Goal: Information Seeking & Learning: Learn about a topic

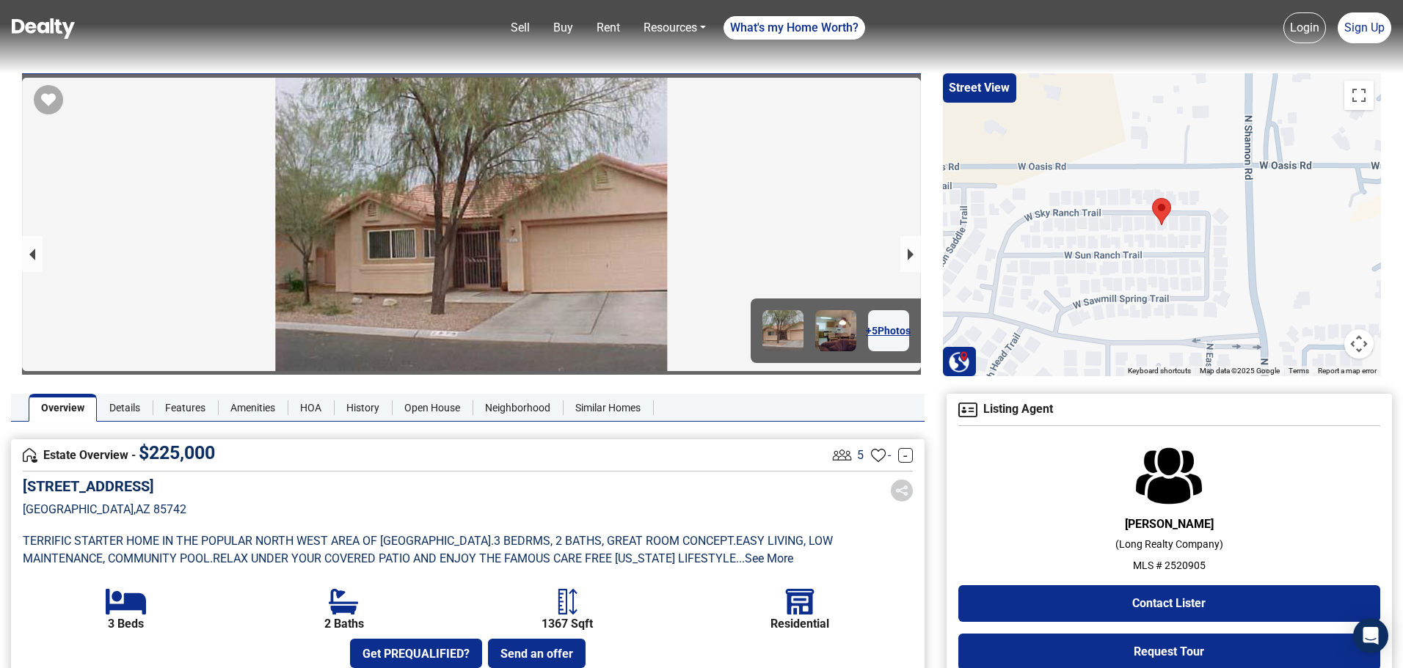
click at [552, 490] on div "[STREET_ADDRESS]" at bounding box center [468, 509] width 890 height 62
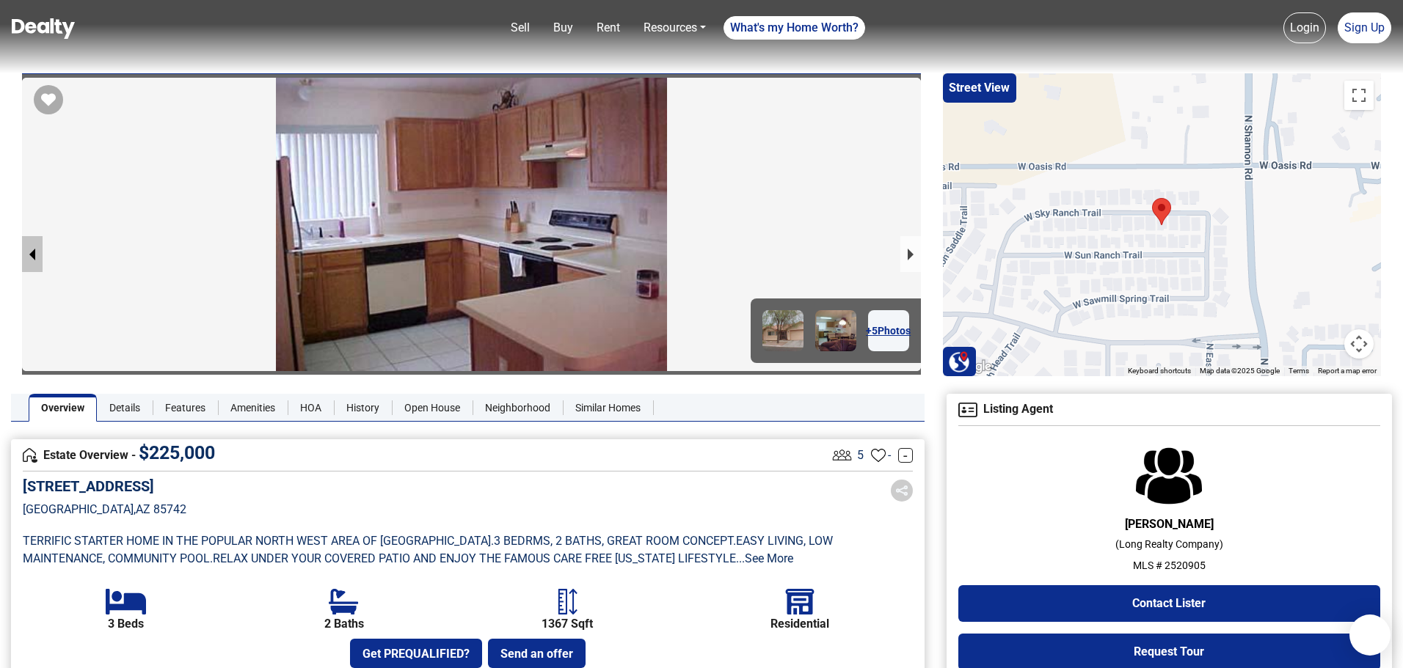
click at [30, 250] on button "previous slide / item" at bounding box center [32, 254] width 21 height 36
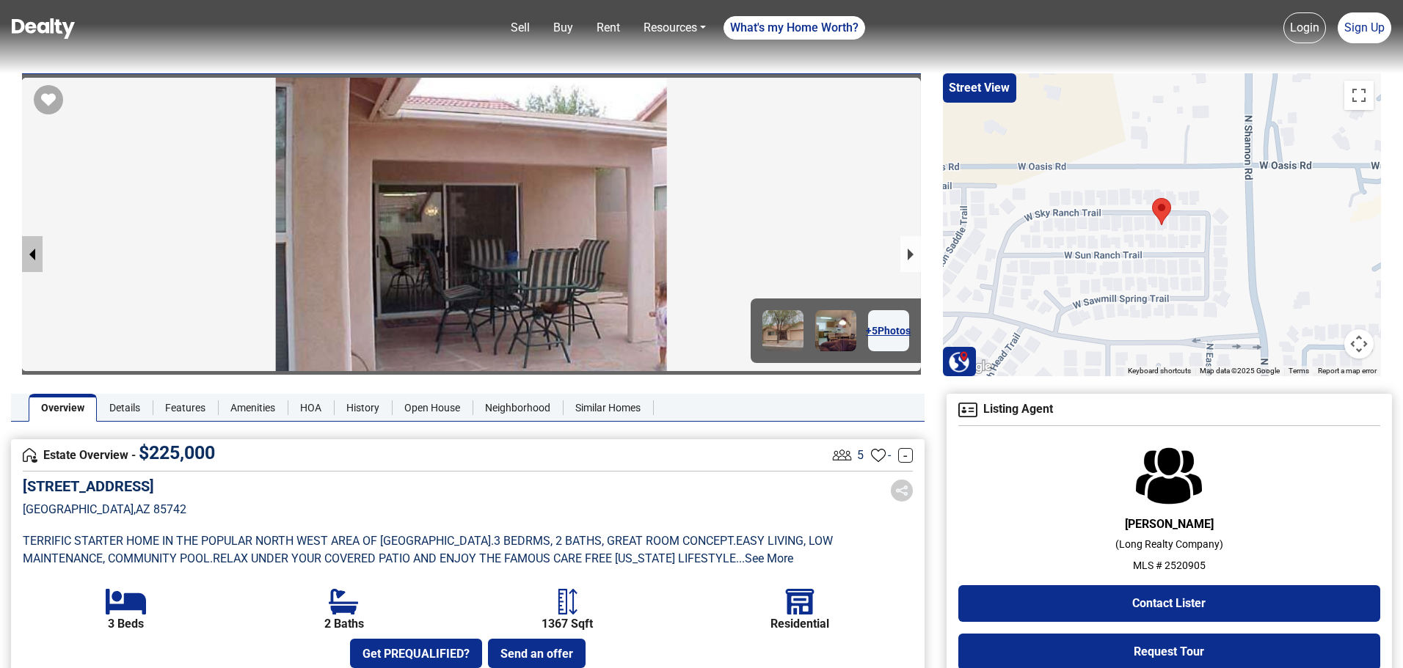
click at [30, 250] on button "previous slide / item" at bounding box center [32, 254] width 21 height 36
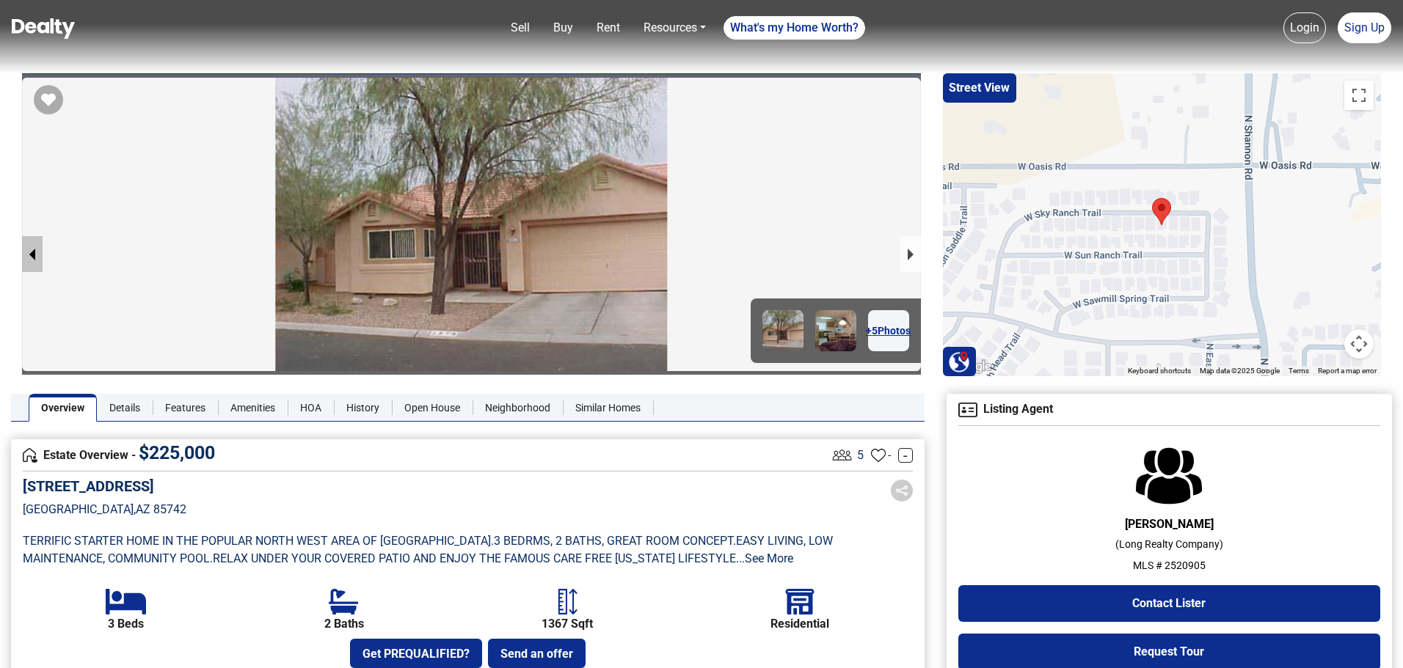
click at [30, 250] on button "previous slide / item" at bounding box center [32, 254] width 21 height 36
click at [905, 252] on button "next slide / item" at bounding box center [910, 254] width 21 height 36
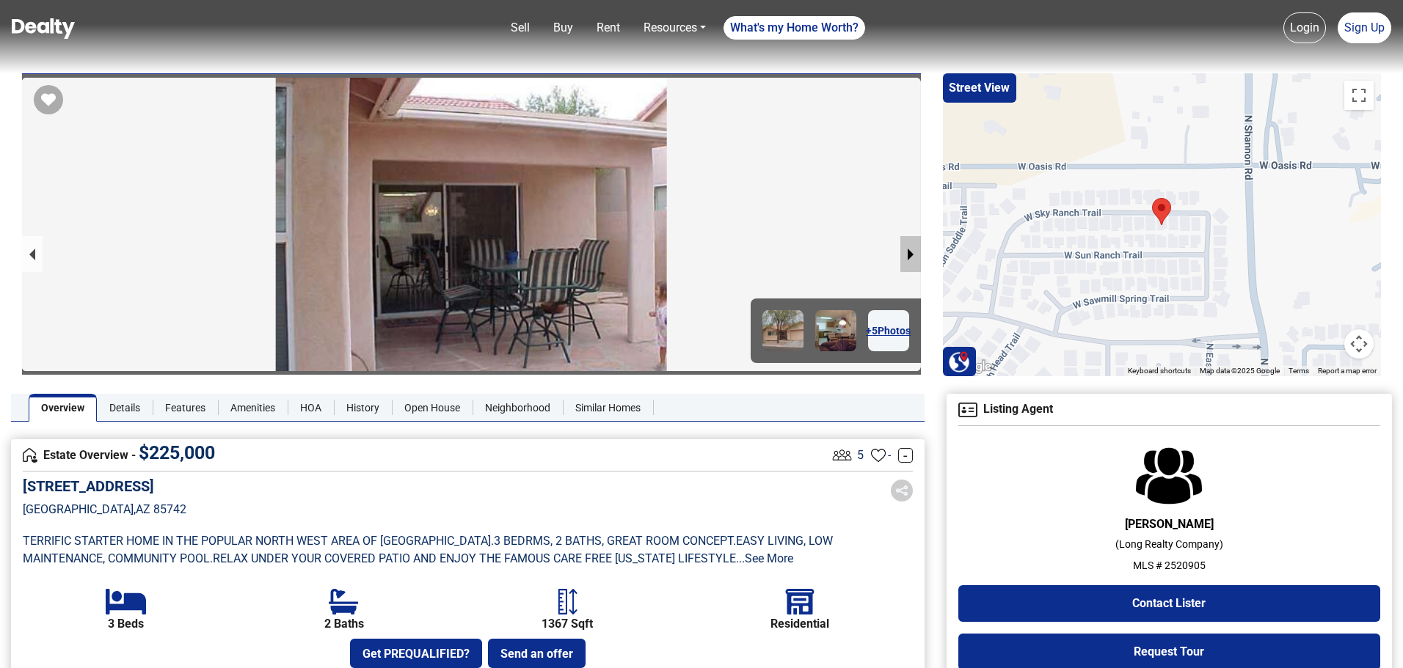
click at [905, 252] on button "next slide / item" at bounding box center [910, 254] width 21 height 36
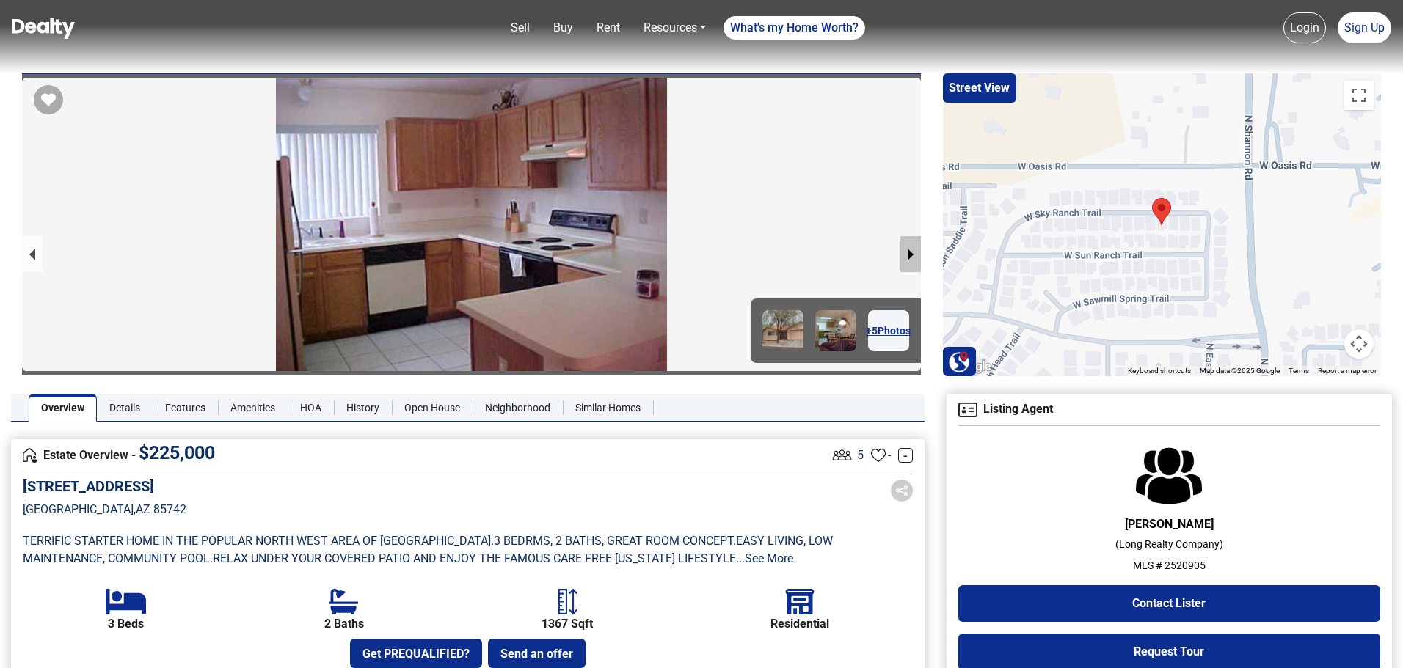
click at [905, 252] on button "next slide / item" at bounding box center [910, 254] width 21 height 36
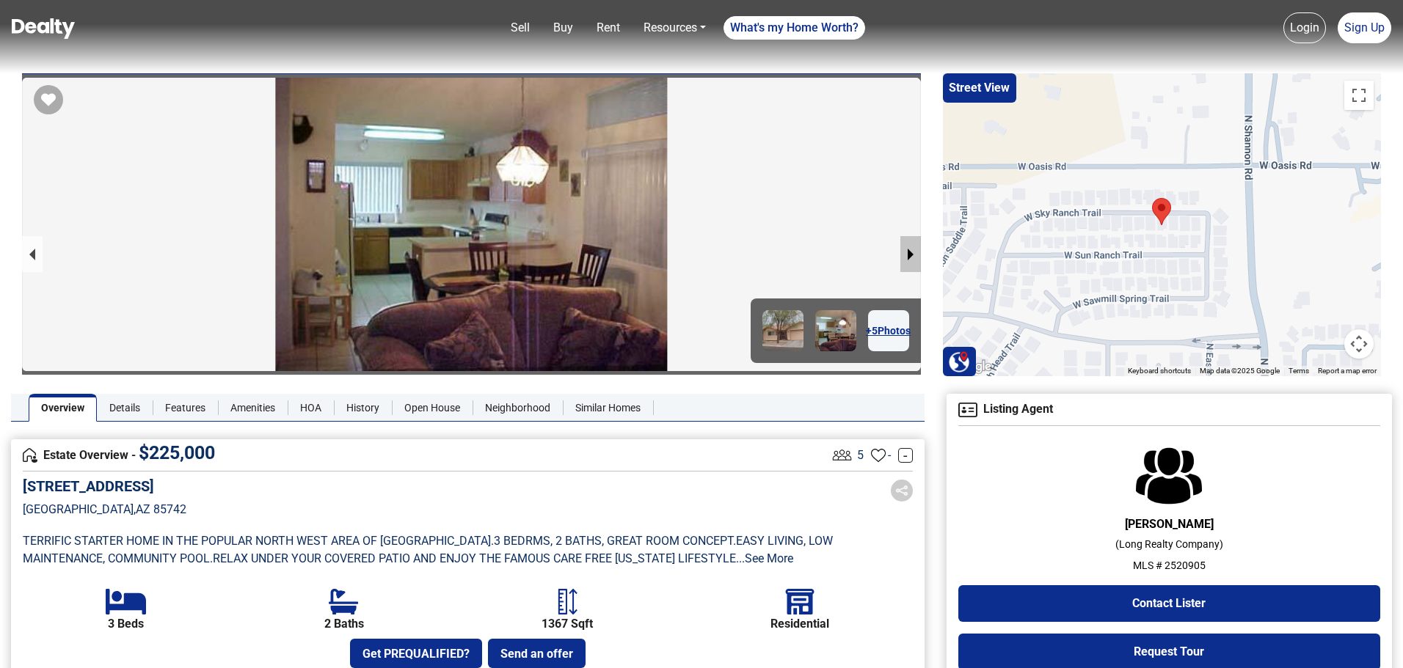
click at [905, 252] on button "next slide / item" at bounding box center [910, 254] width 21 height 36
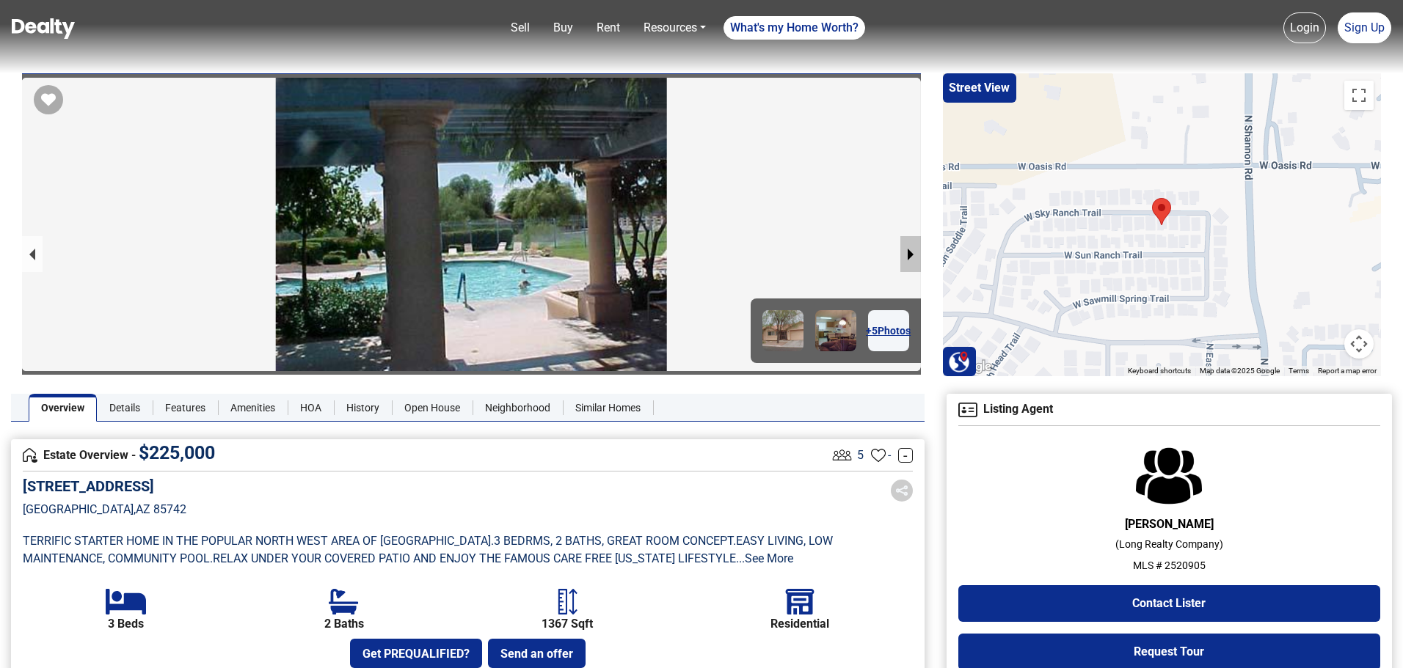
click at [905, 252] on button "next slide / item" at bounding box center [910, 254] width 21 height 36
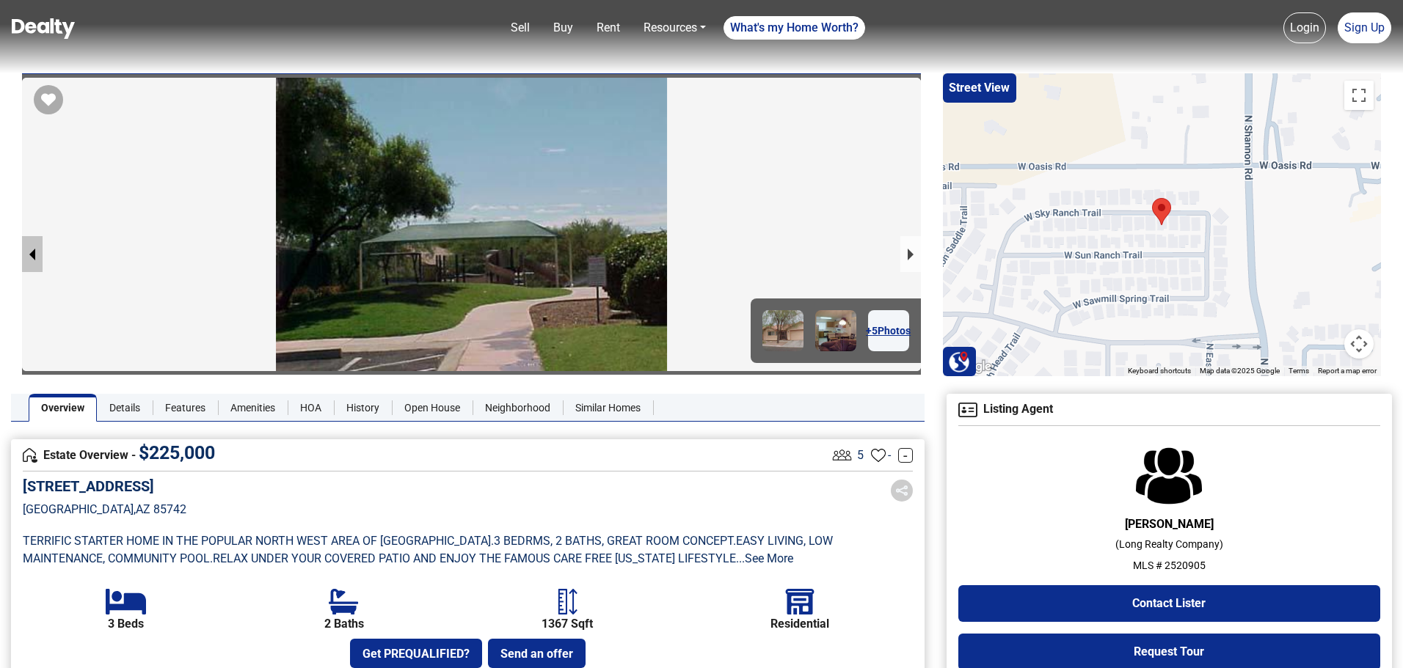
click at [32, 247] on button "previous slide / item" at bounding box center [32, 254] width 21 height 36
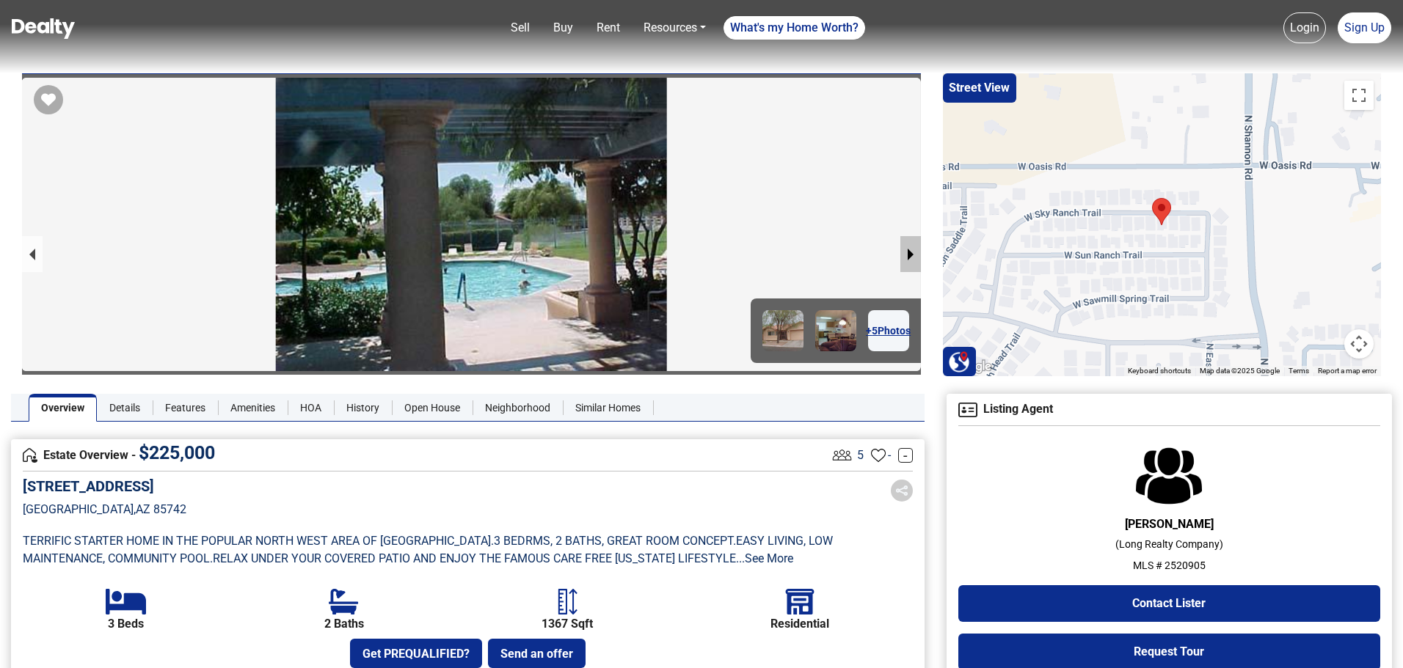
click at [908, 251] on button "next slide / item" at bounding box center [910, 254] width 21 height 36
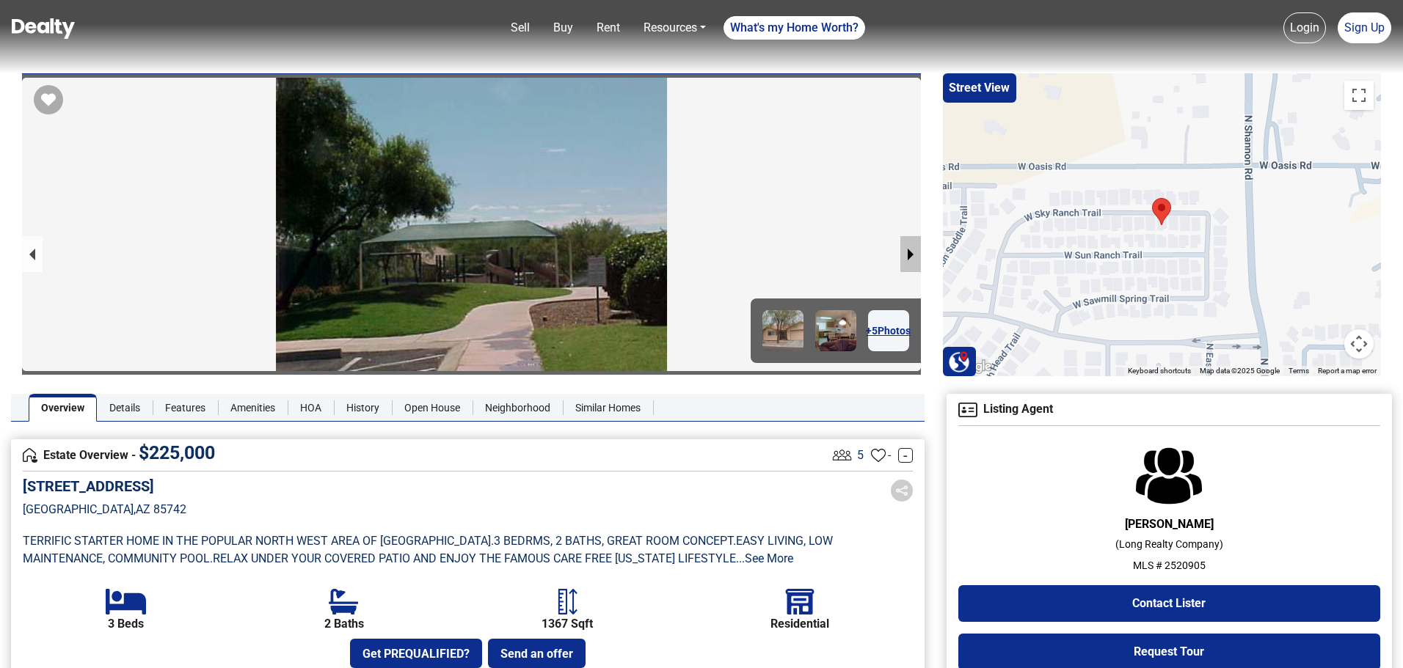
click at [908, 251] on button "next slide / item" at bounding box center [910, 254] width 21 height 36
